Goal: Information Seeking & Learning: Learn about a topic

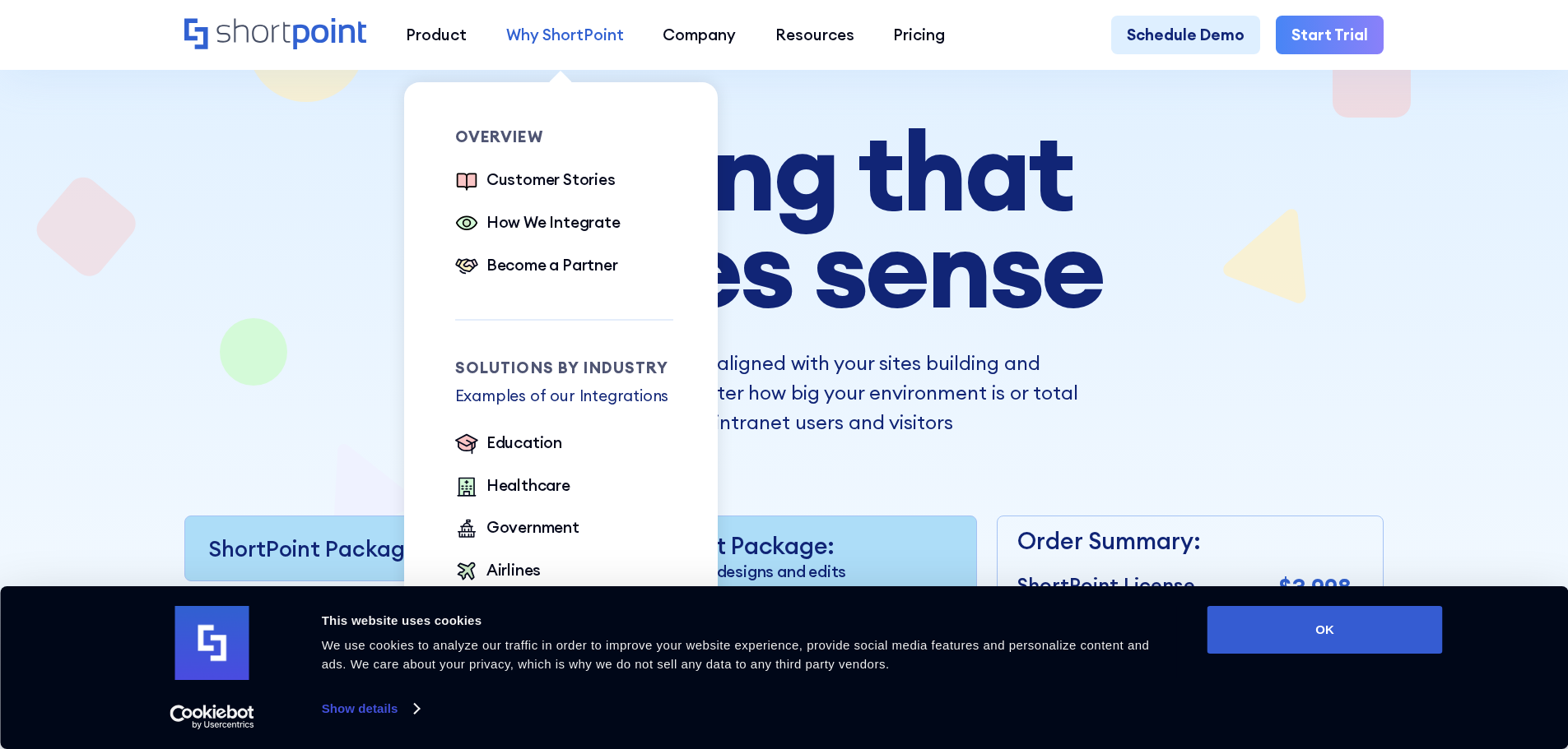
scroll to position [110, 0]
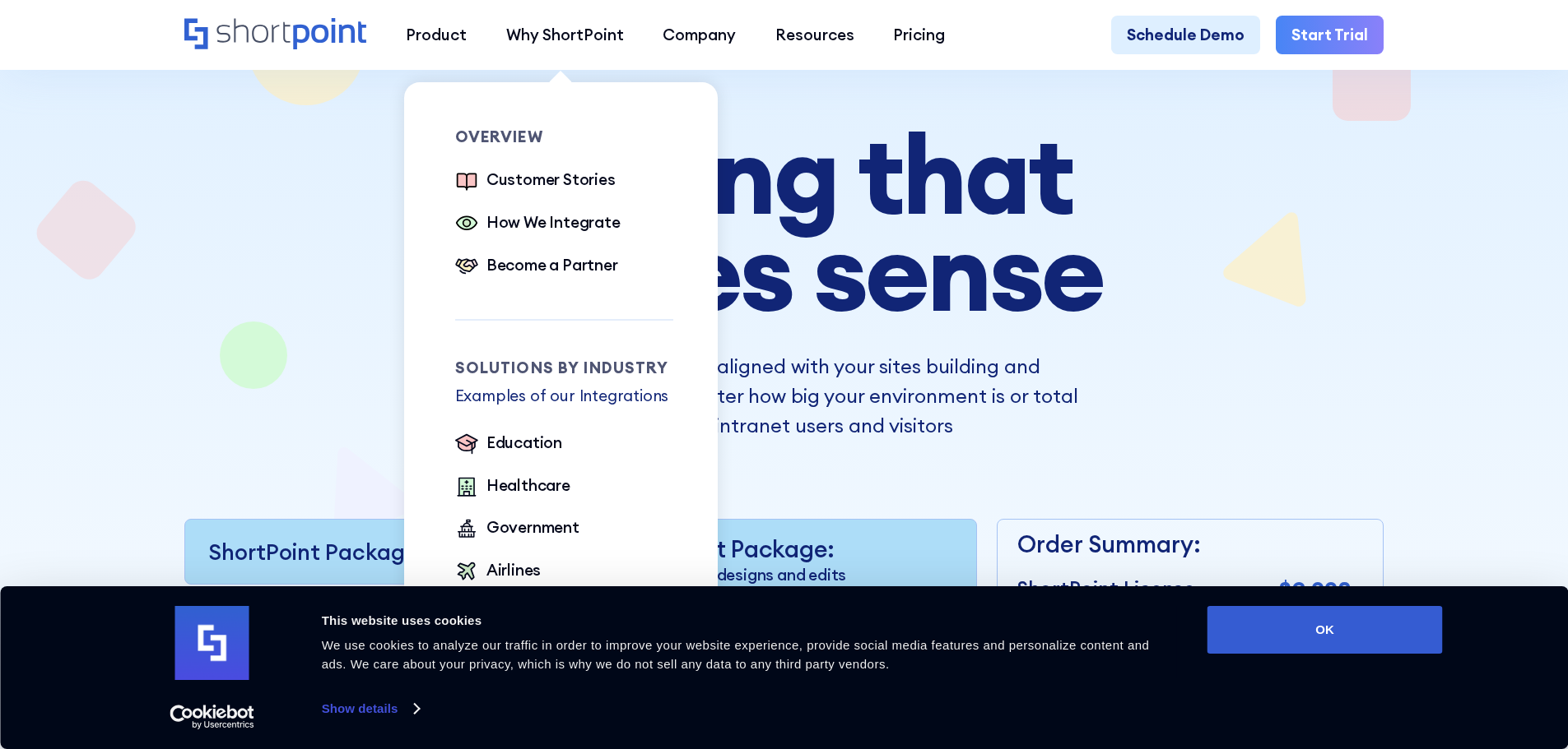
click at [567, 168] on div "Overview Customer Stories How We Integrate Become a Partner" at bounding box center [564, 204] width 218 height 151
click at [563, 182] on div "Customer Stories" at bounding box center [551, 180] width 129 height 24
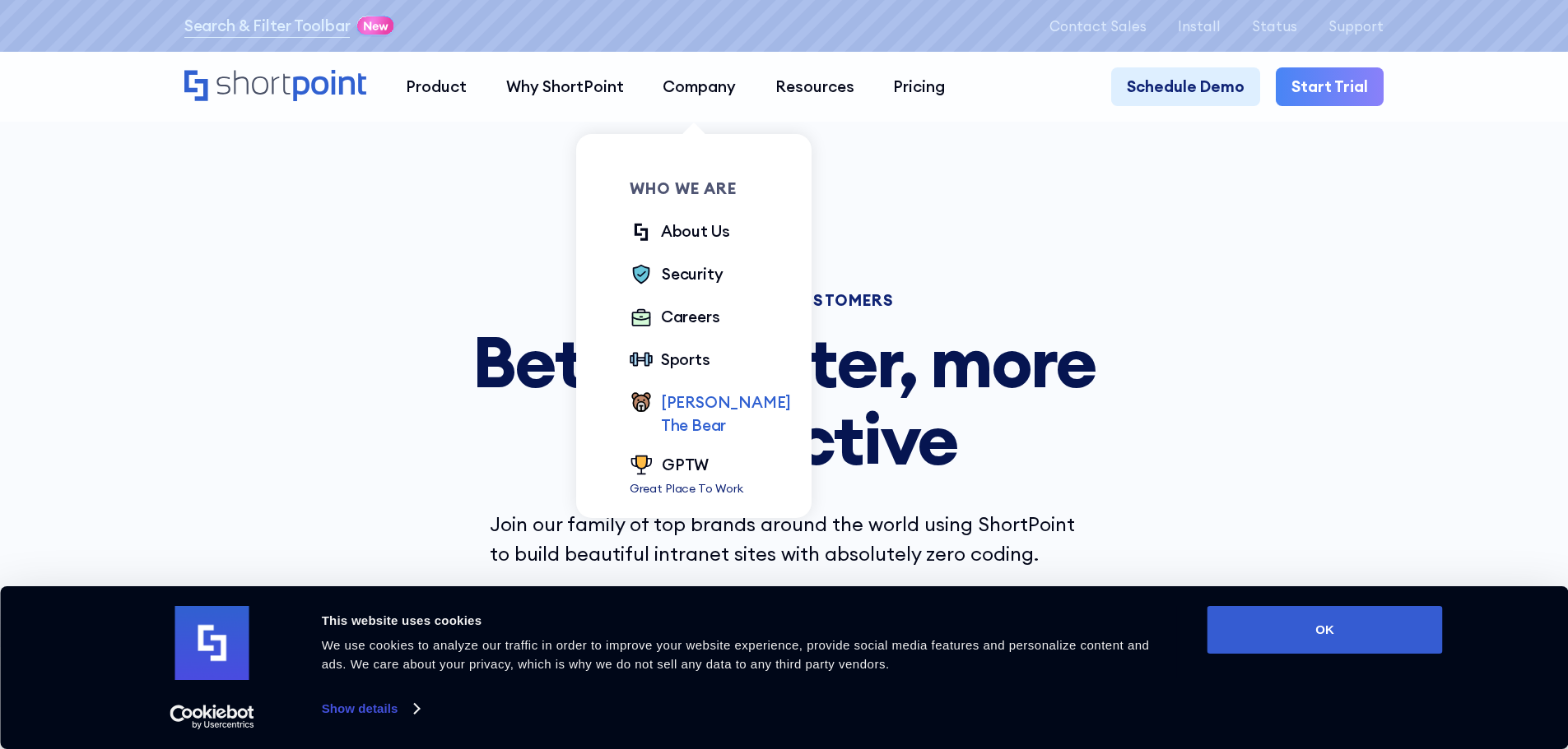
click at [711, 399] on div "[PERSON_NAME] The Bear" at bounding box center [726, 414] width 131 height 47
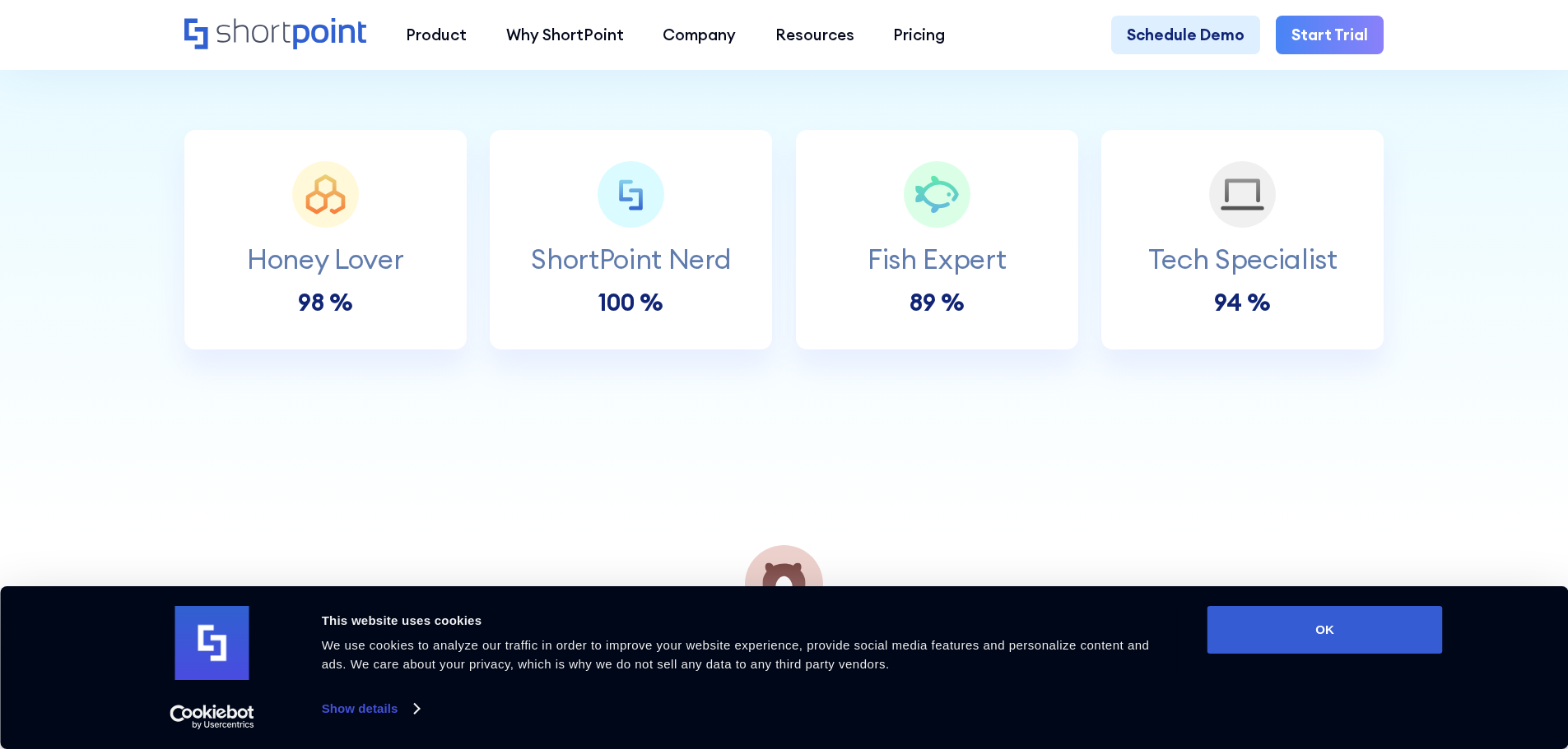
scroll to position [603, 0]
click at [685, 314] on div "ShortPoint Nerd 100 %" at bounding box center [630, 236] width 282 height 156
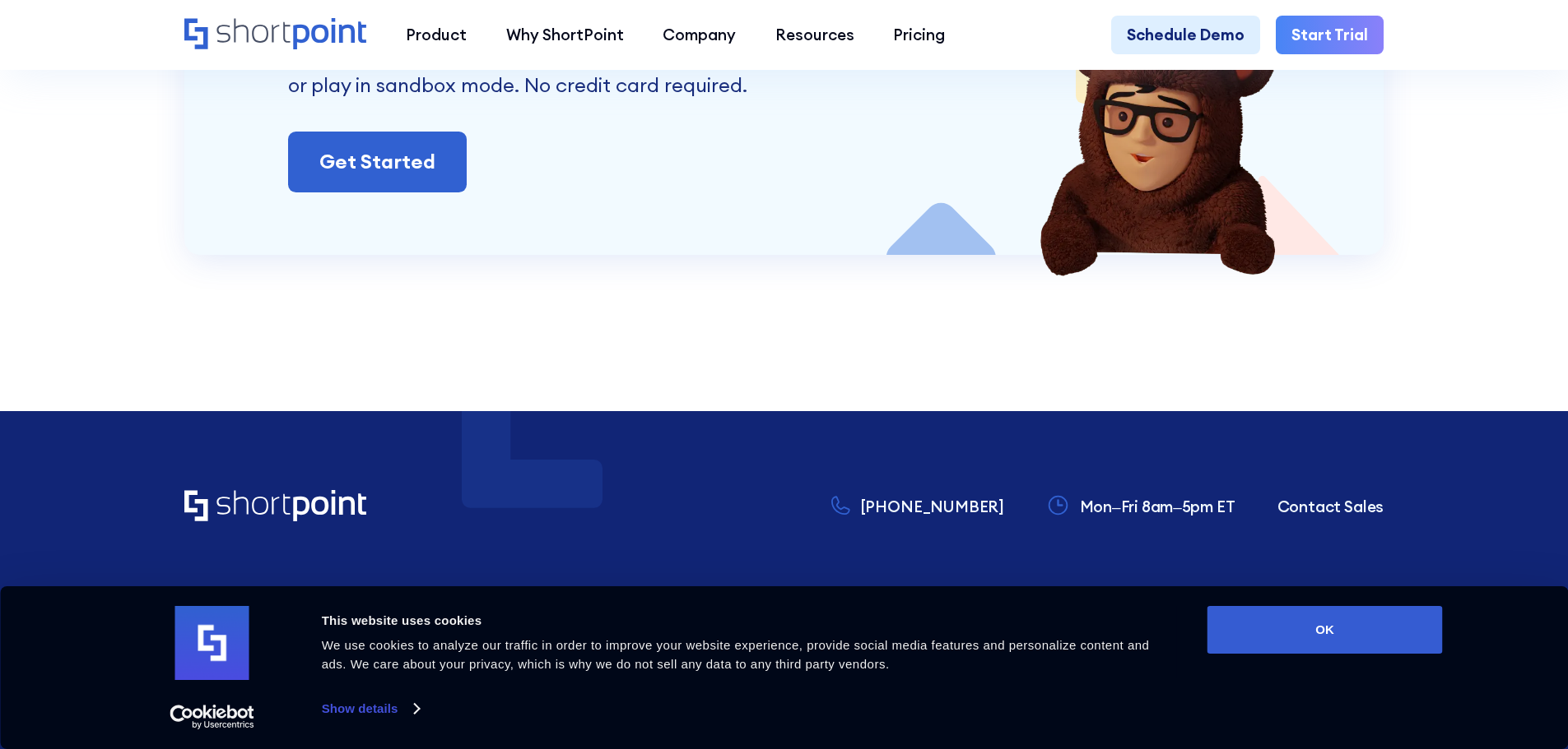
scroll to position [6649, 0]
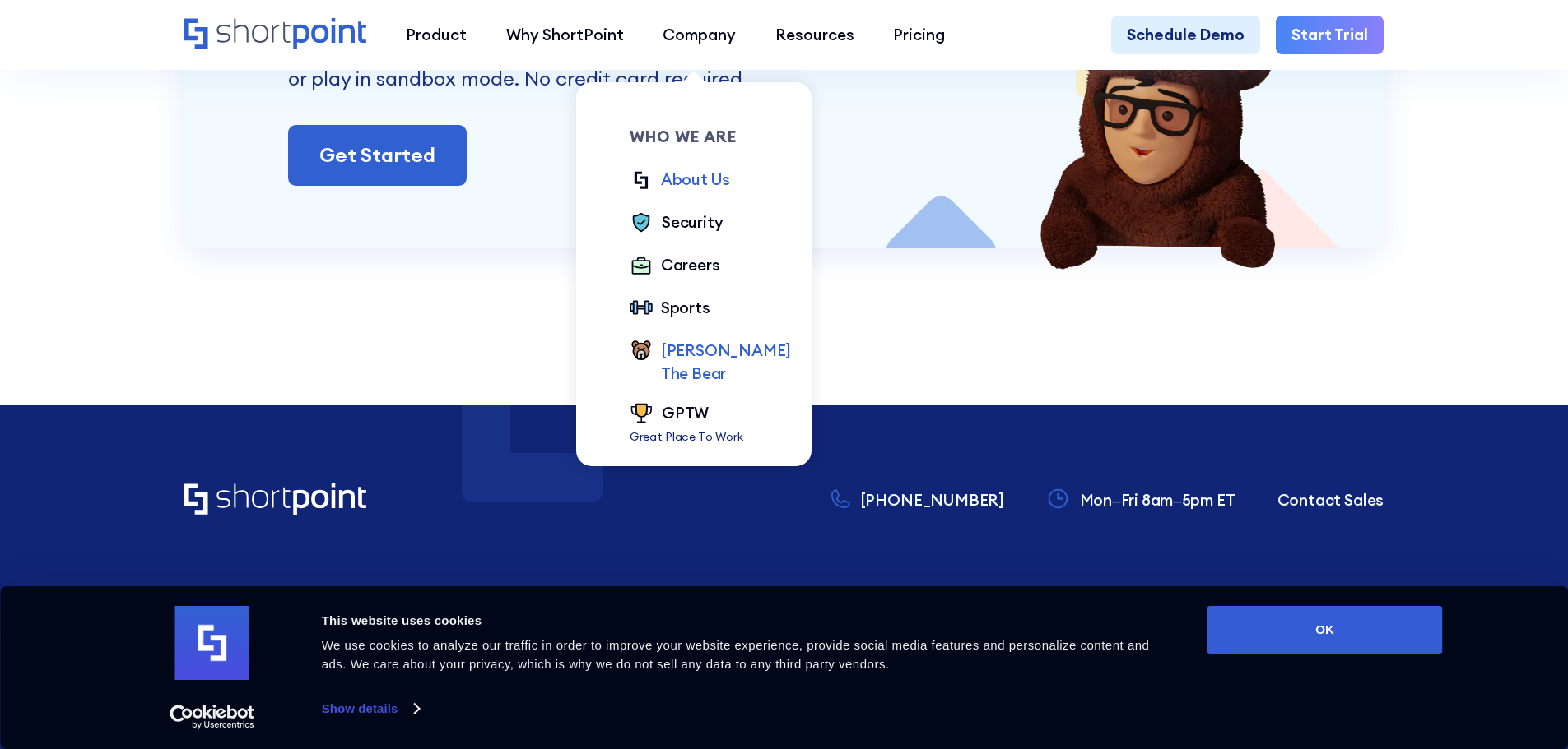
click at [718, 178] on div "About Us" at bounding box center [695, 180] width 69 height 24
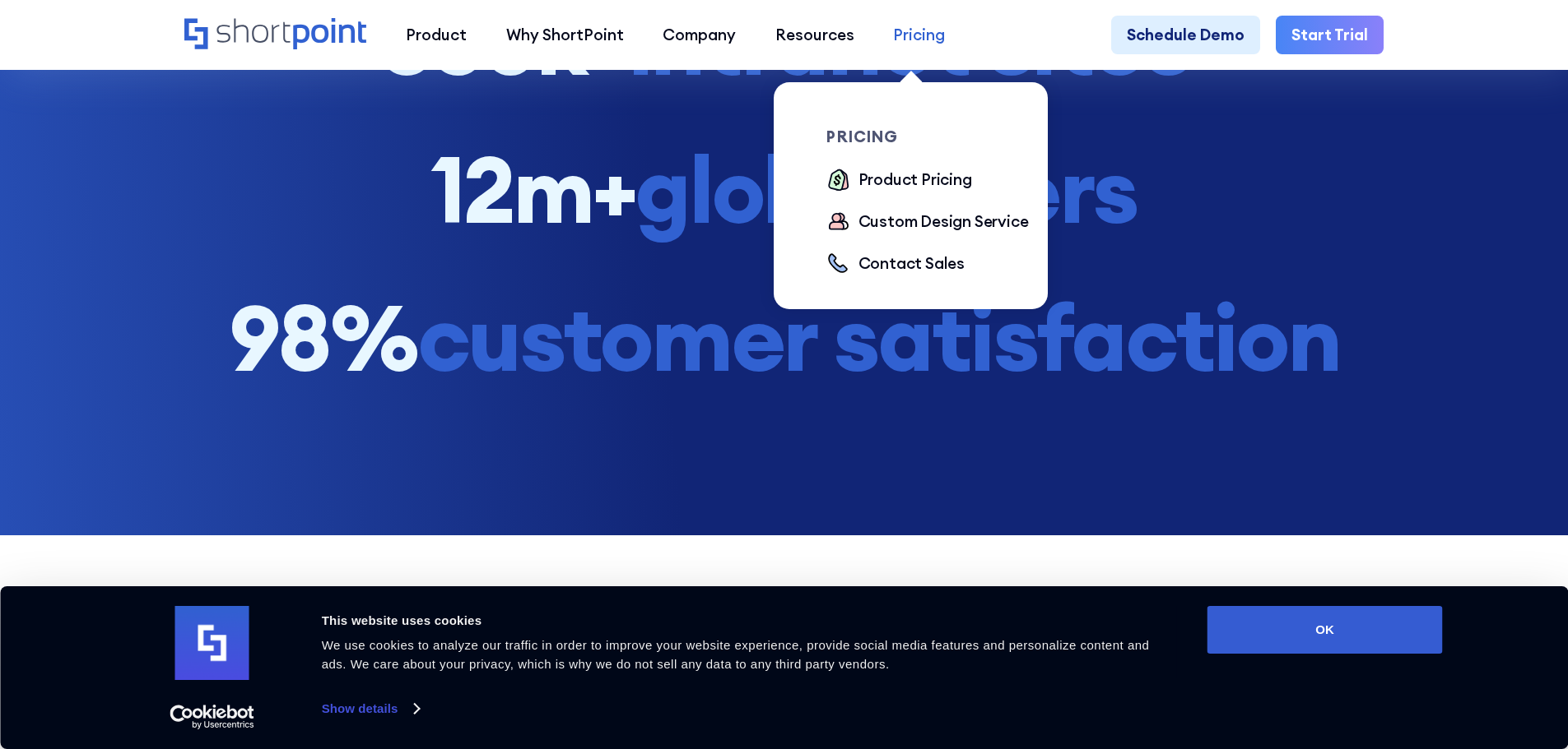
scroll to position [2852, 0]
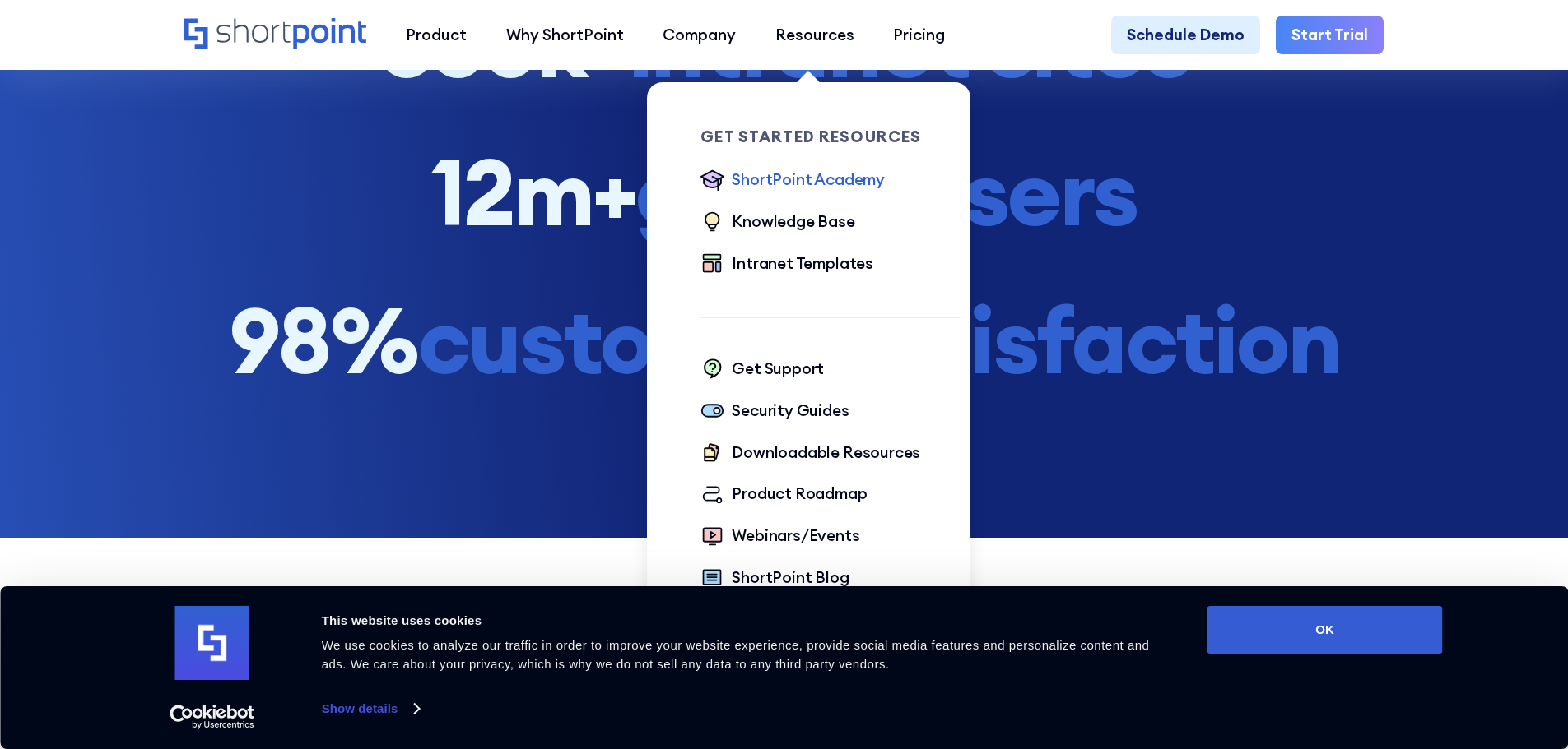
click at [810, 169] on div "ShortPoint Academy" at bounding box center [808, 180] width 153 height 24
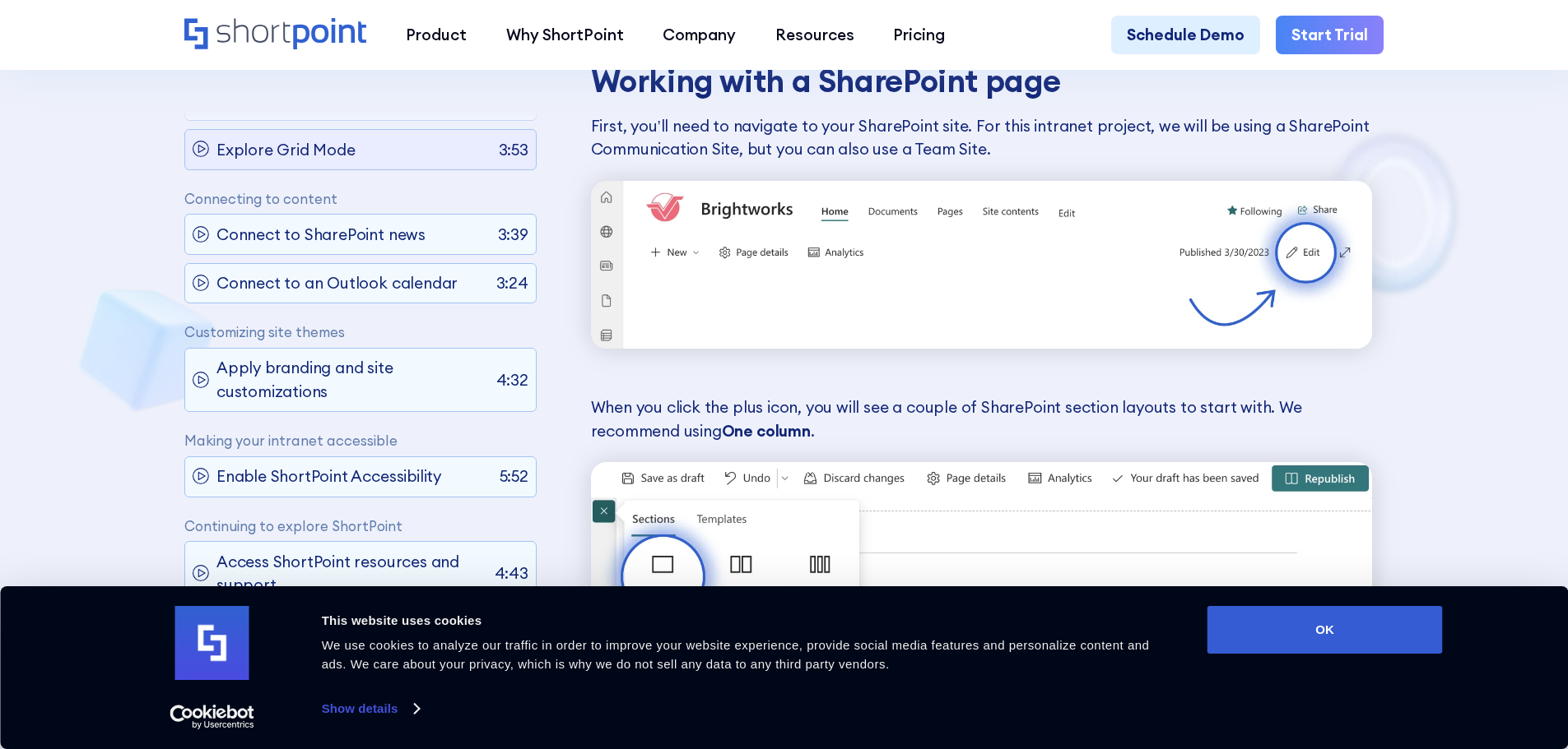
scroll to position [1590, 0]
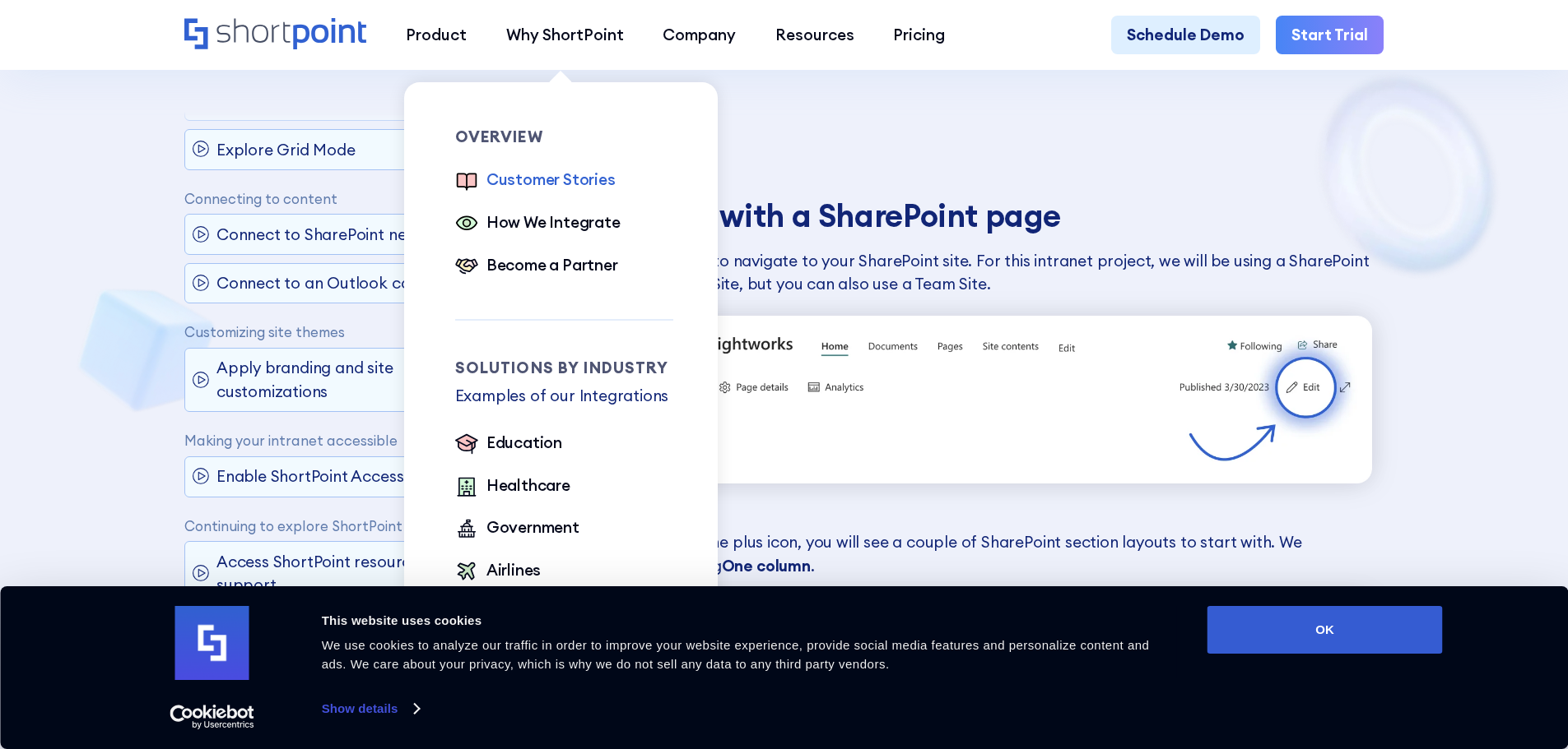
click at [557, 186] on div "Customer Stories" at bounding box center [551, 180] width 129 height 24
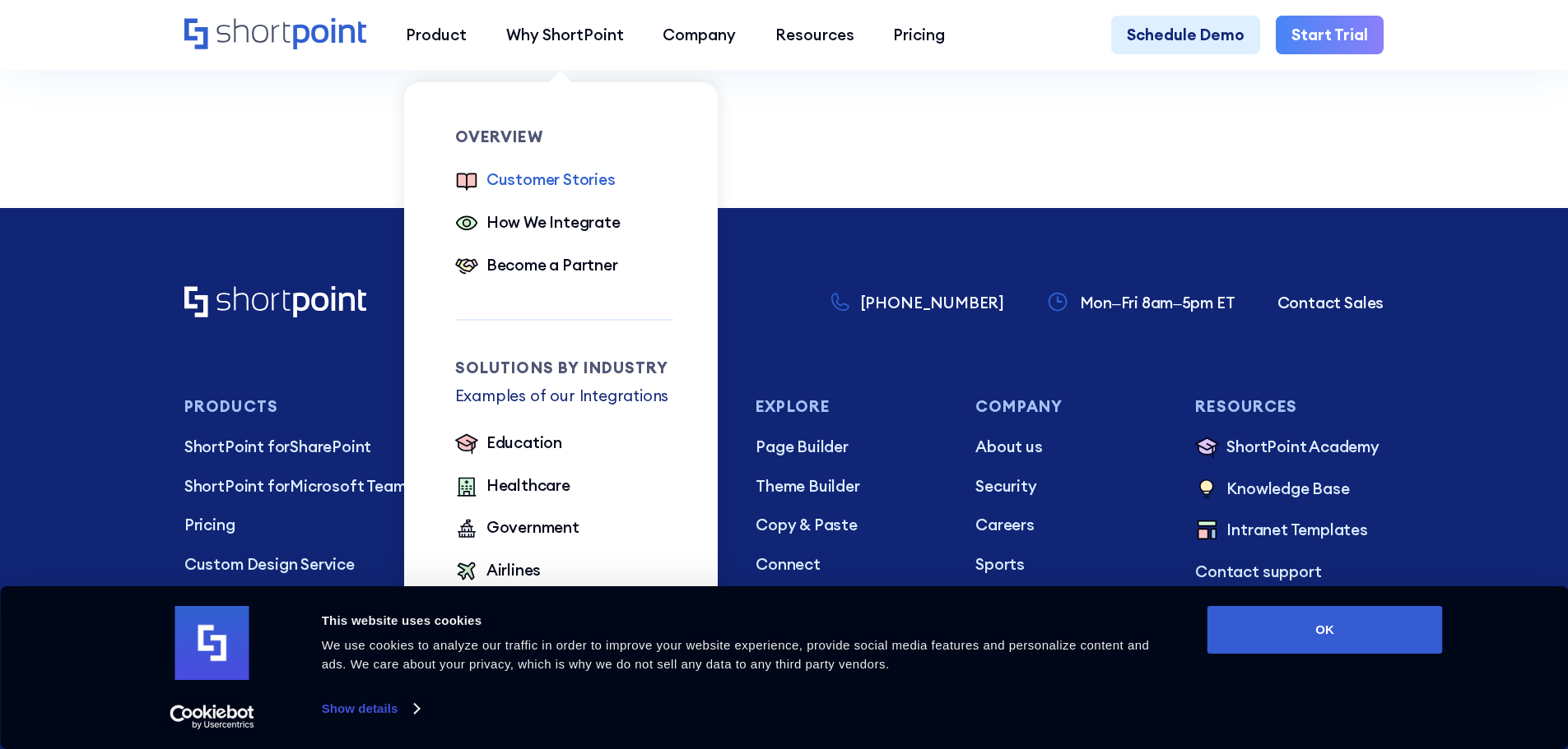
scroll to position [7897, 0]
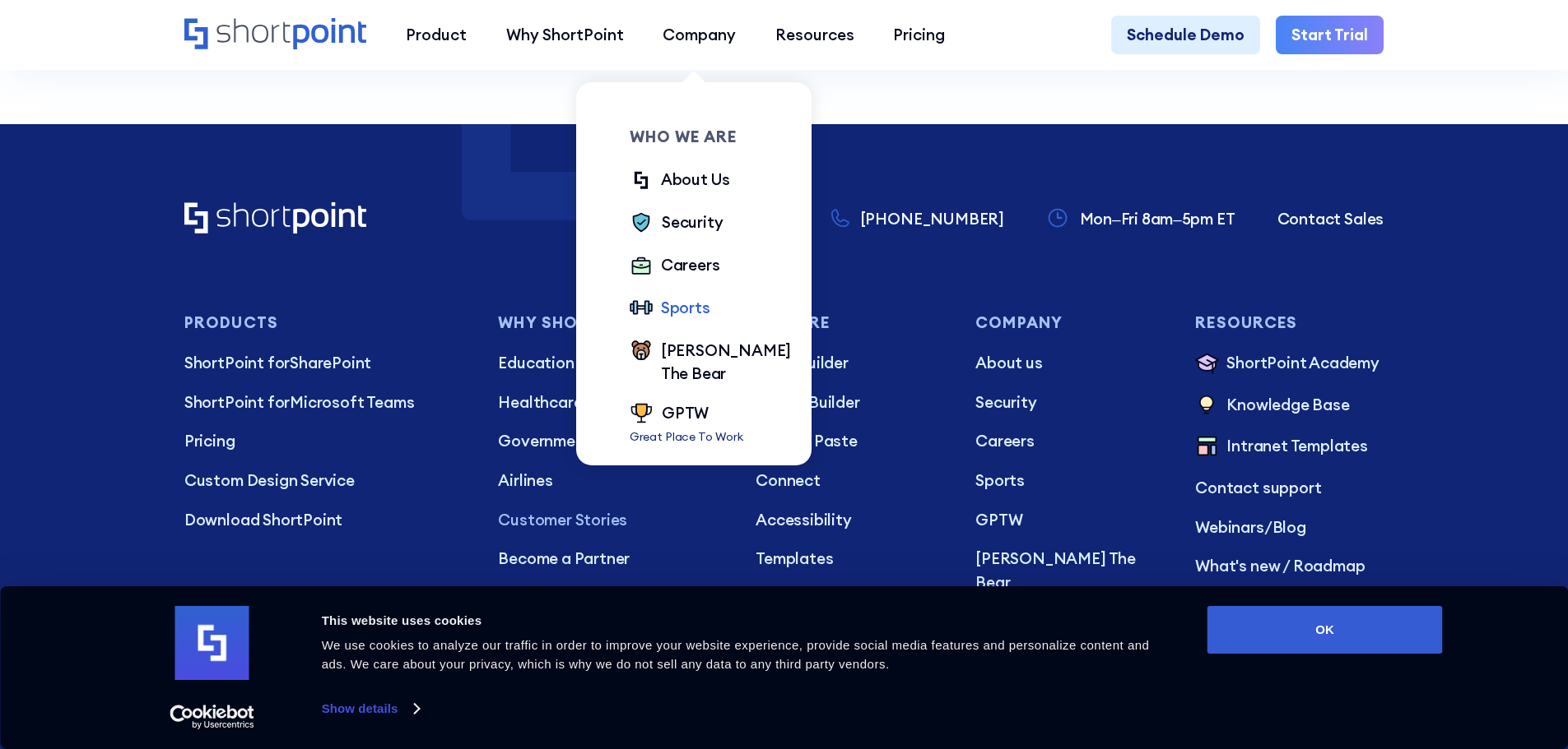
click at [678, 313] on div "Sports" at bounding box center [685, 308] width 49 height 24
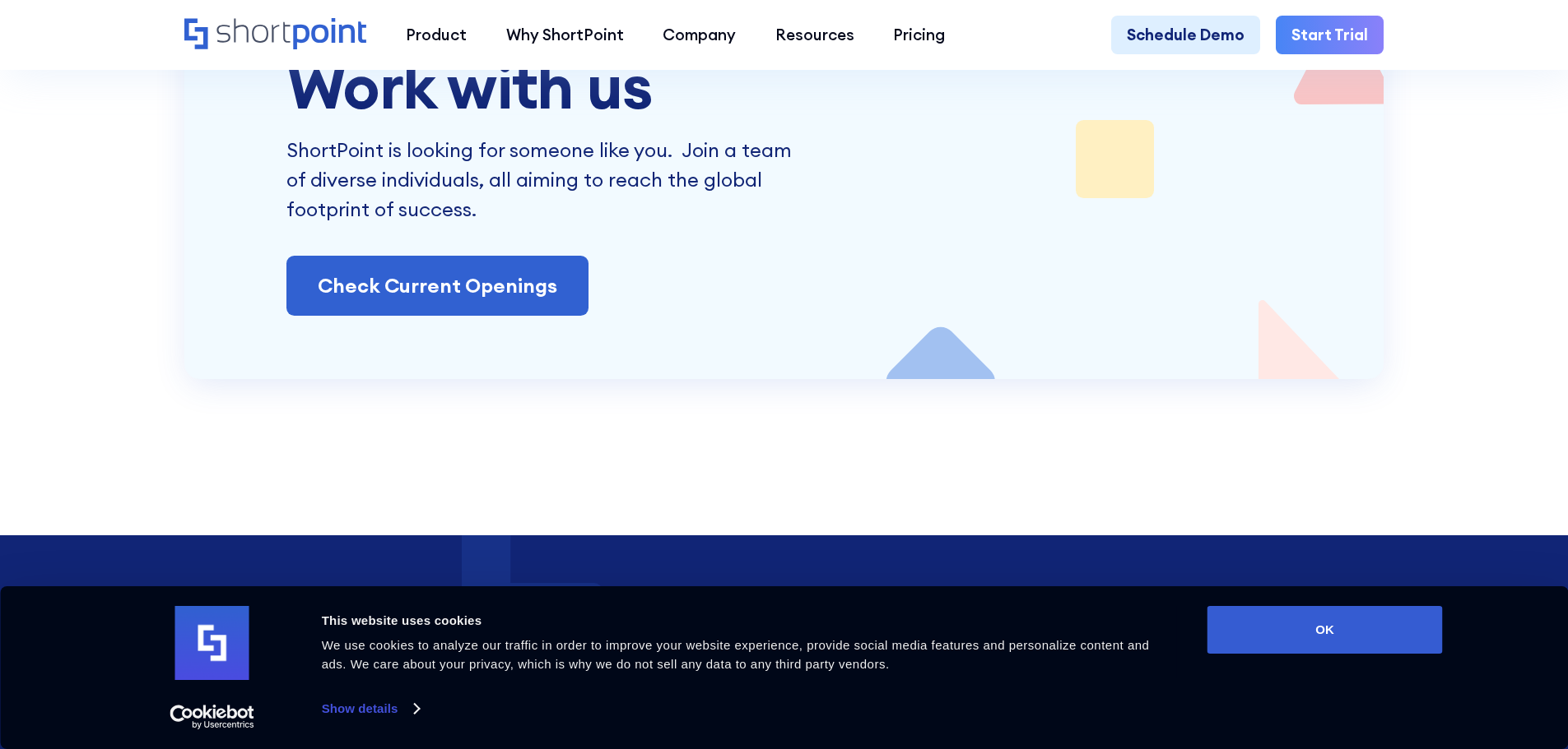
scroll to position [2221, 0]
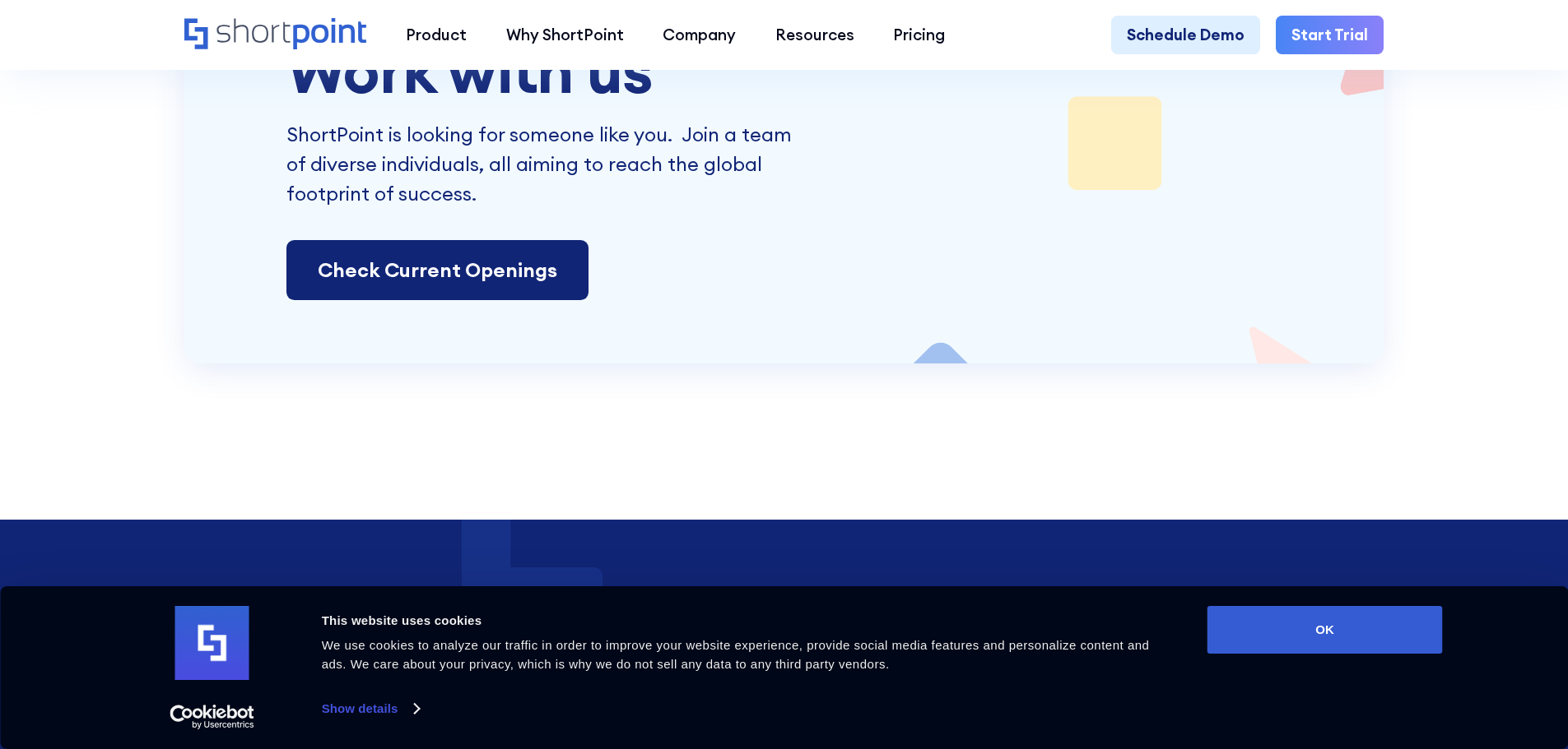
click at [540, 291] on link "Check Current Openings" at bounding box center [437, 270] width 302 height 61
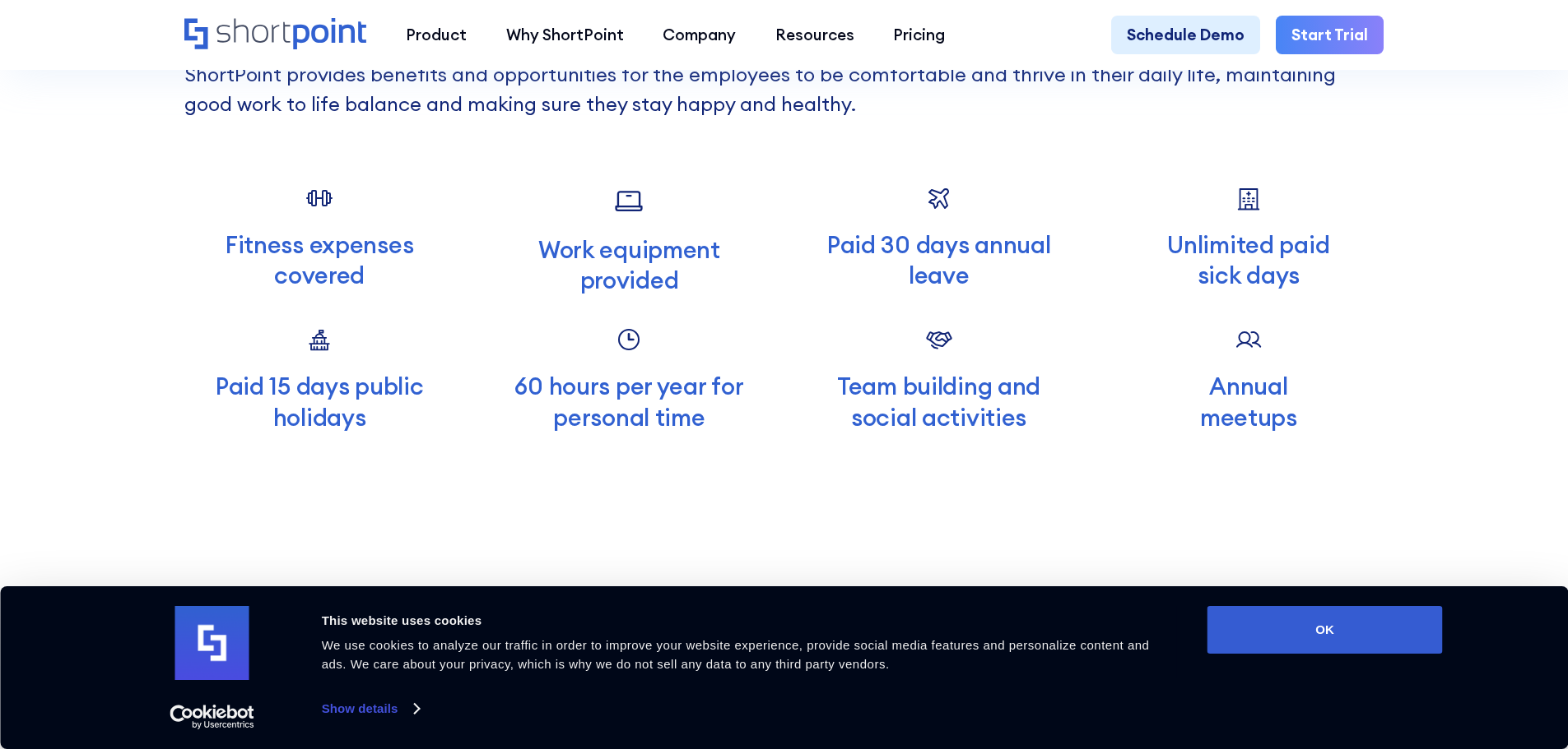
scroll to position [5814, 0]
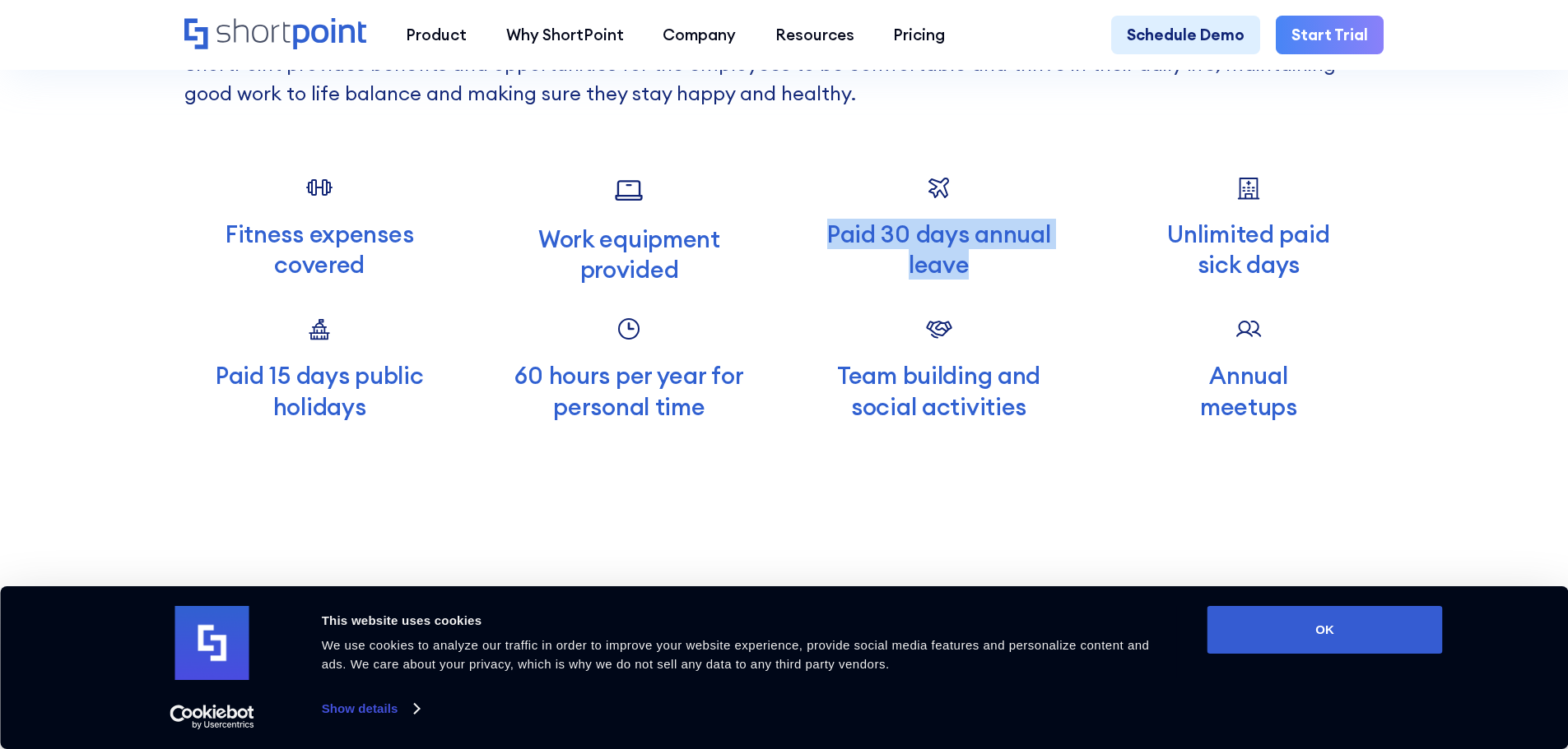
drag, startPoint x: 969, startPoint y: 297, endPoint x: 826, endPoint y: 256, distance: 148.8
click at [826, 256] on p "Paid 30 days annual leave" at bounding box center [938, 249] width 270 height 61
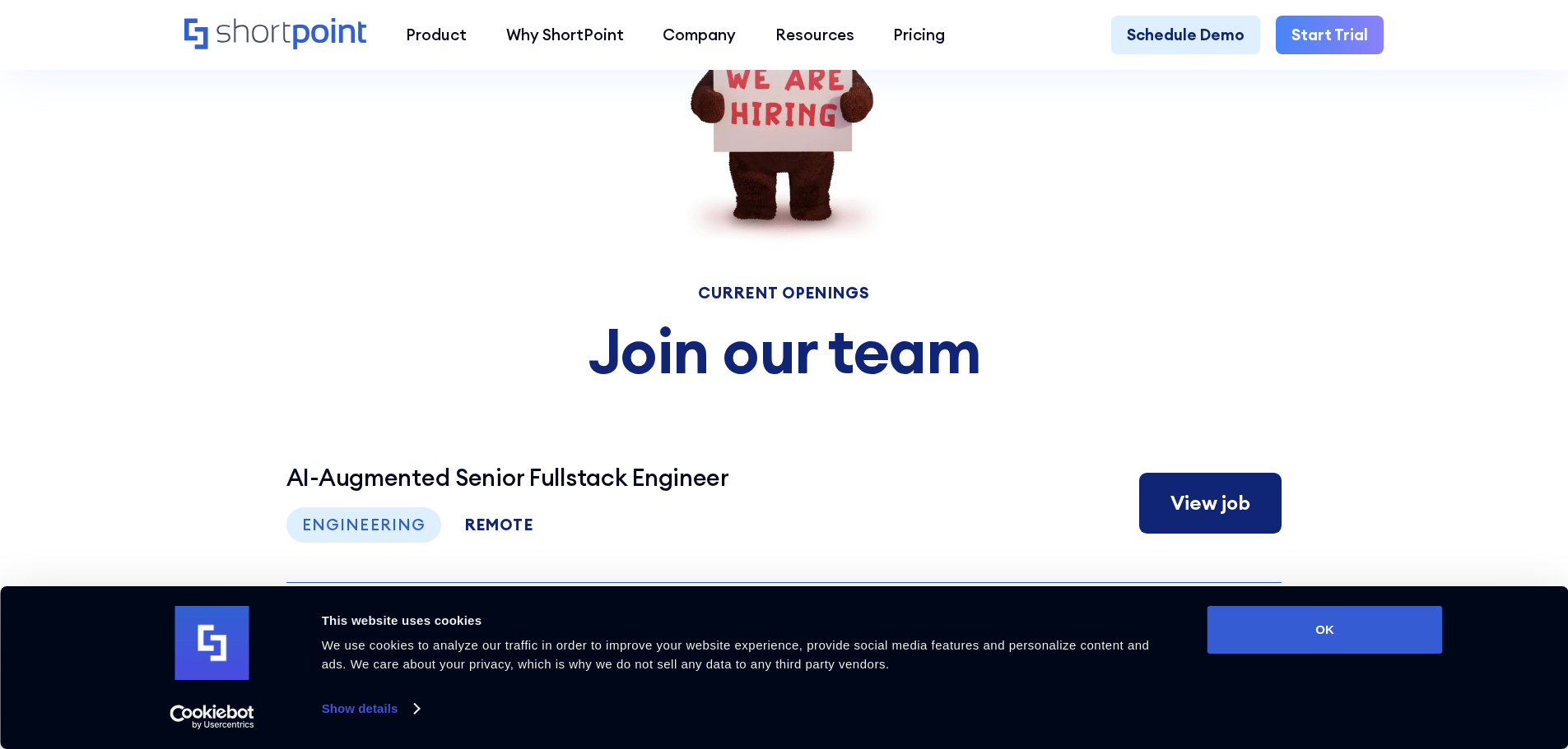
scroll to position [7897, 0]
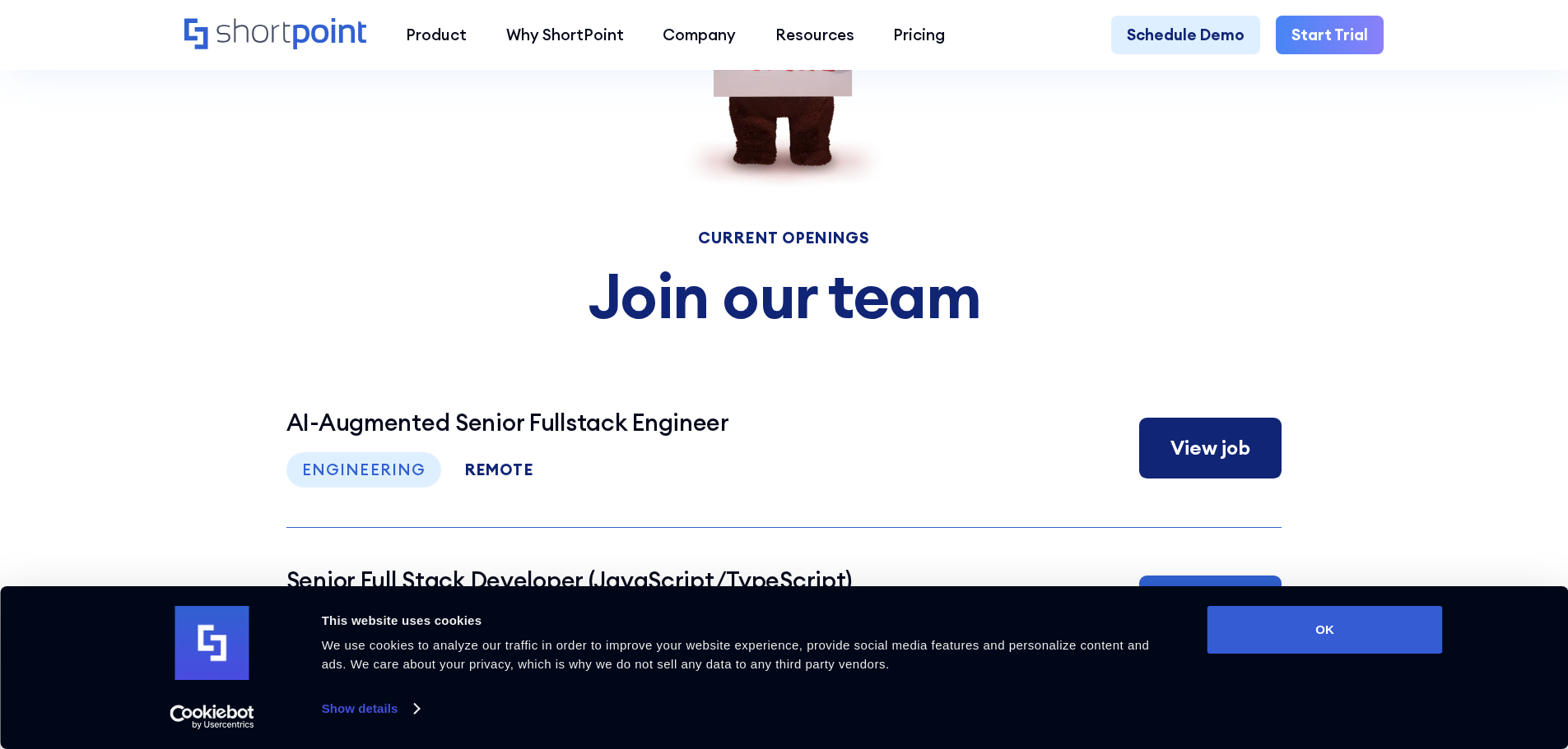
click at [411, 488] on div "Engineering" at bounding box center [364, 470] width 156 height 35
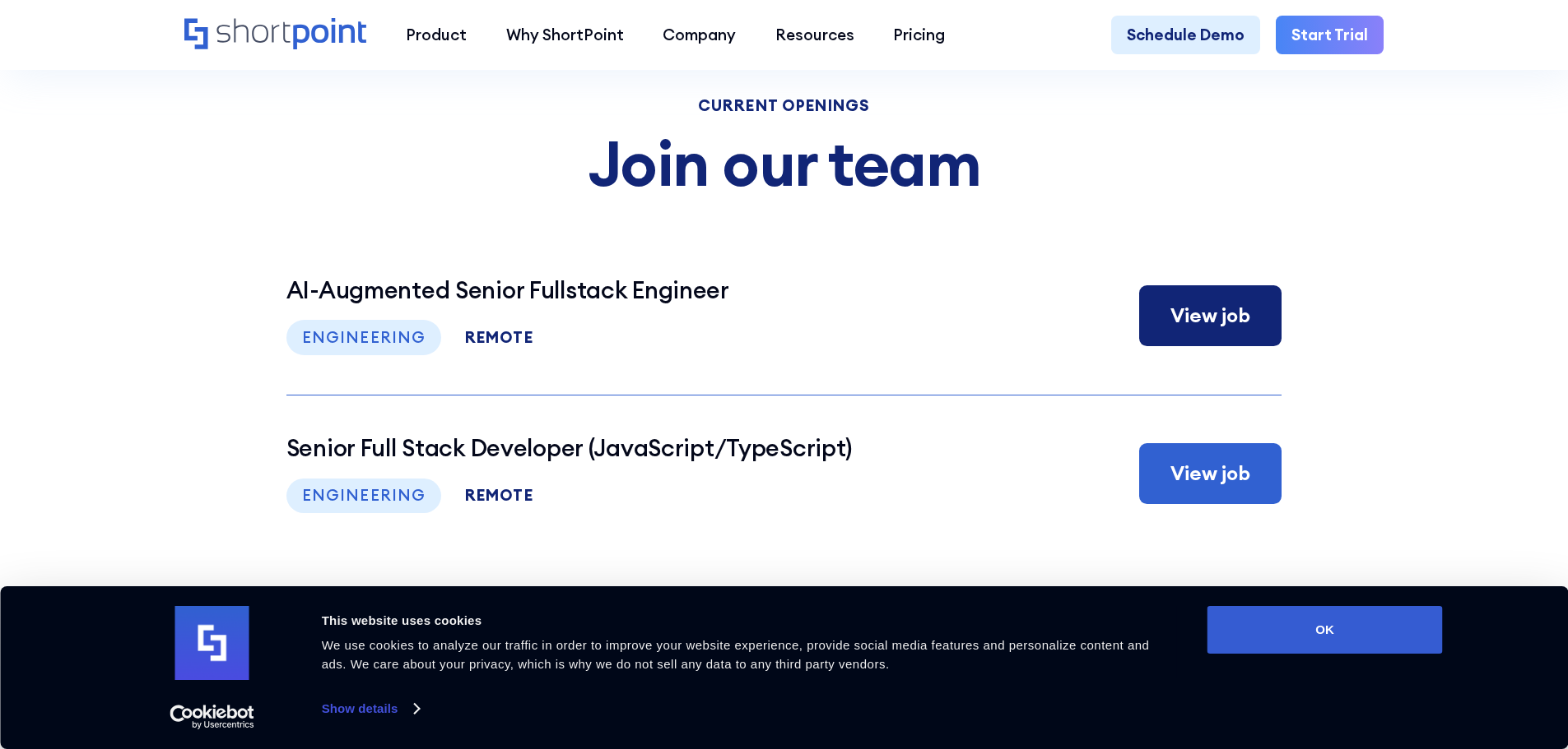
scroll to position [8035, 0]
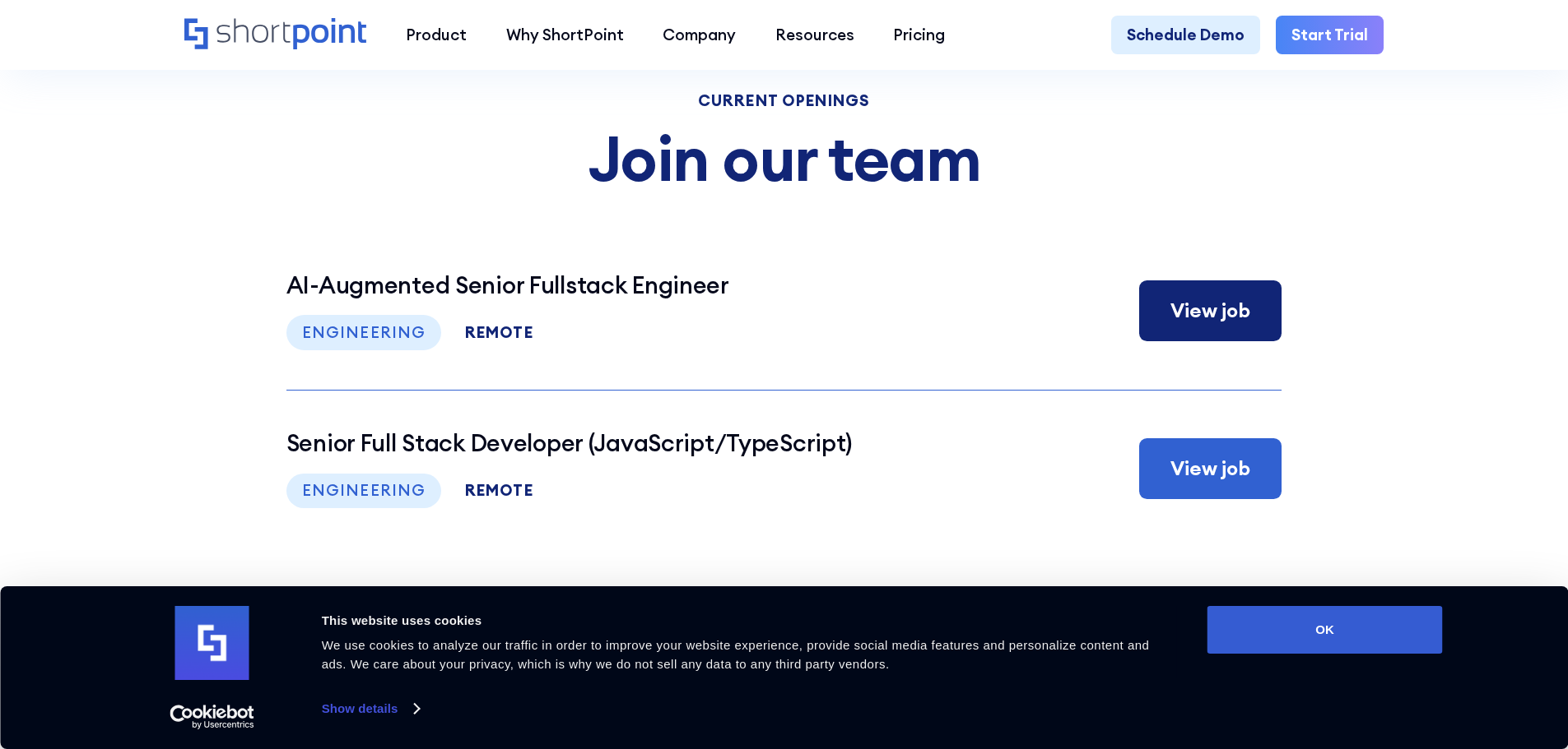
click at [614, 300] on h3 "AI-Augmented Senior Fullstack Engineer" at bounding box center [507, 285] width 443 height 28
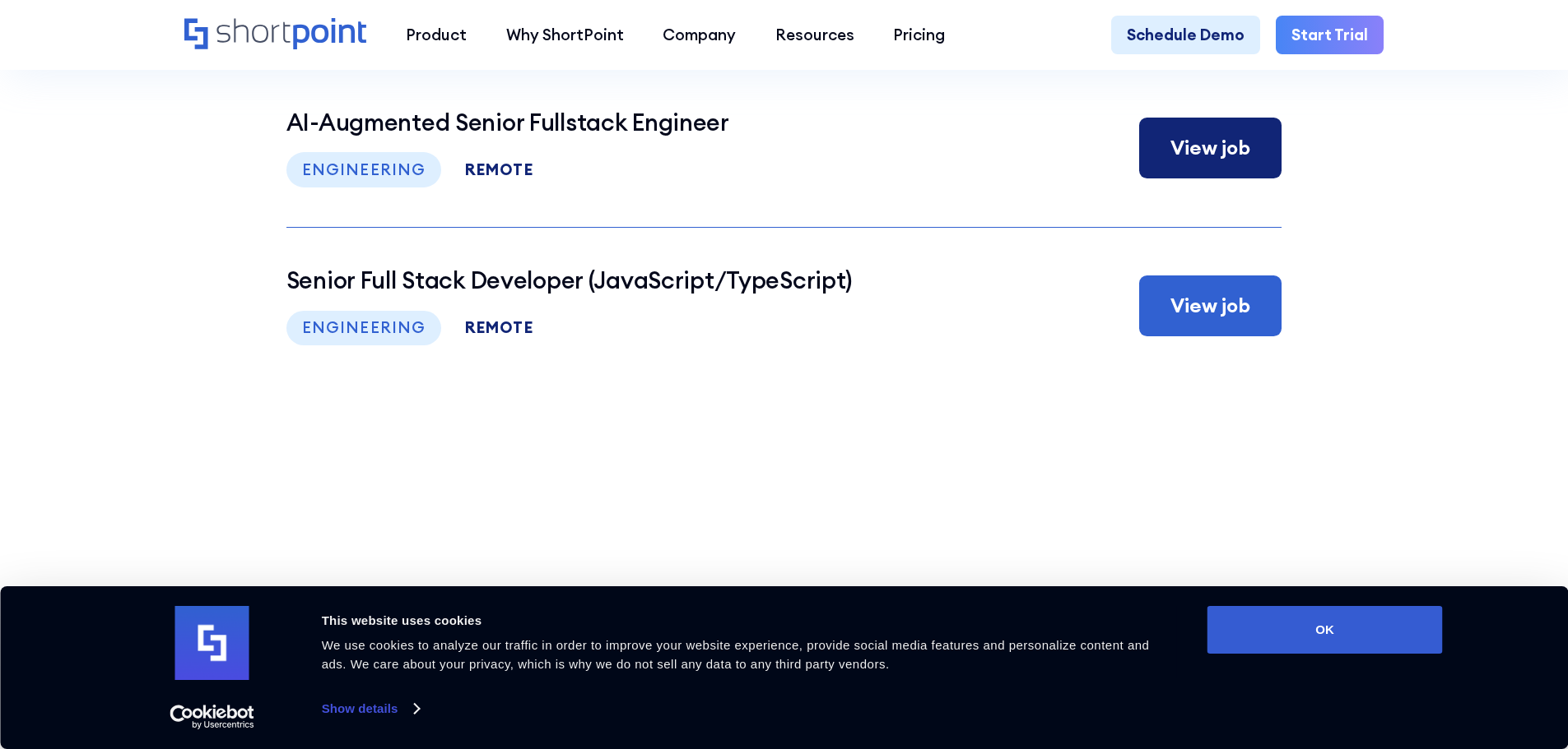
scroll to position [8199, 0]
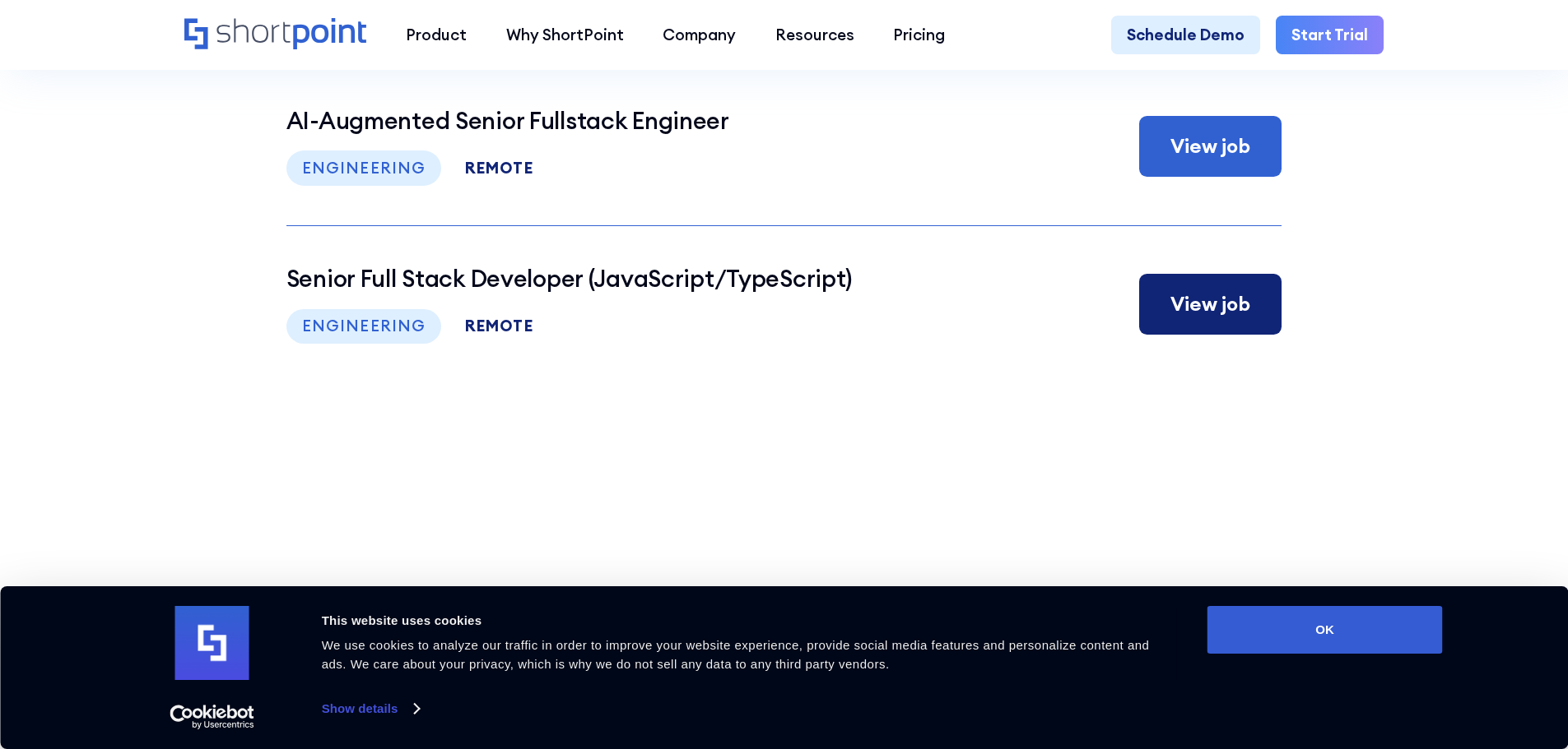
click at [401, 293] on h3 "Senior Full Stack Developer (JavaScript/TypeScript)" at bounding box center [568, 279] width 565 height 28
